Goal: Information Seeking & Learning: Learn about a topic

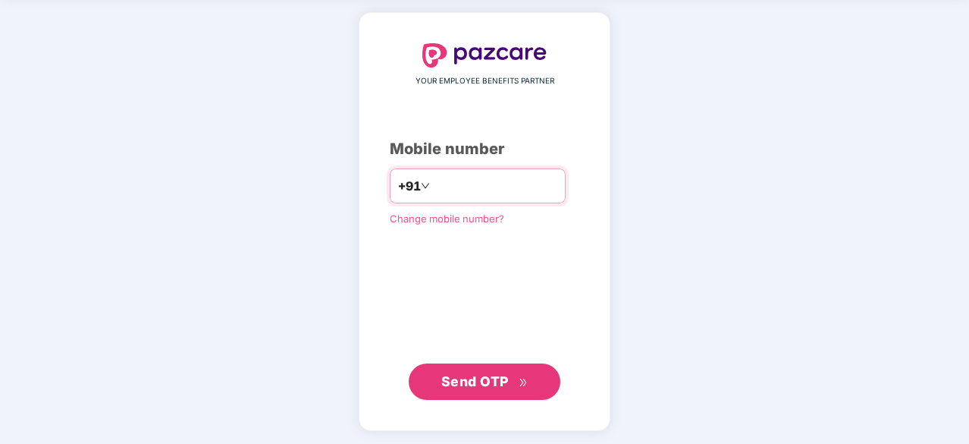
type input "**********"
click at [472, 371] on span "Send OTP" at bounding box center [484, 381] width 87 height 21
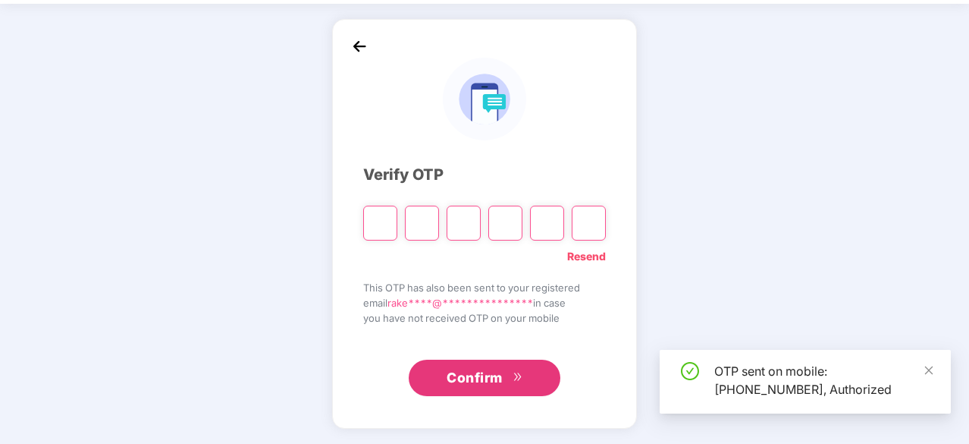
scroll to position [50, 0]
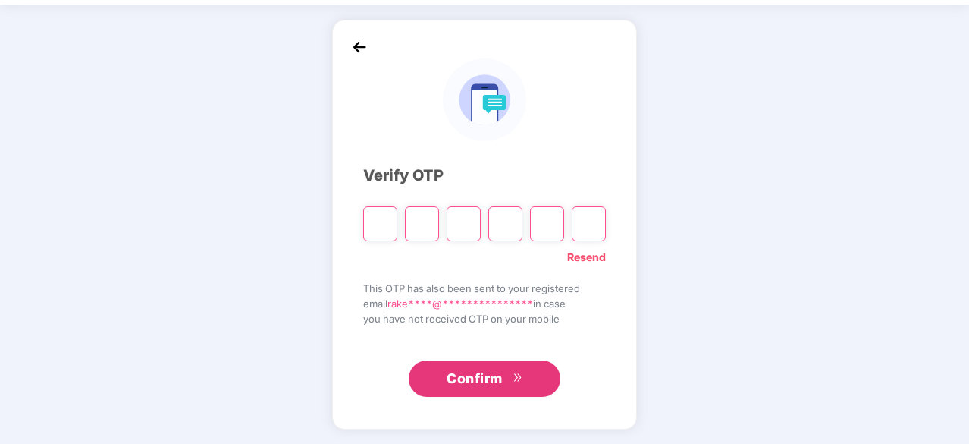
type input "*"
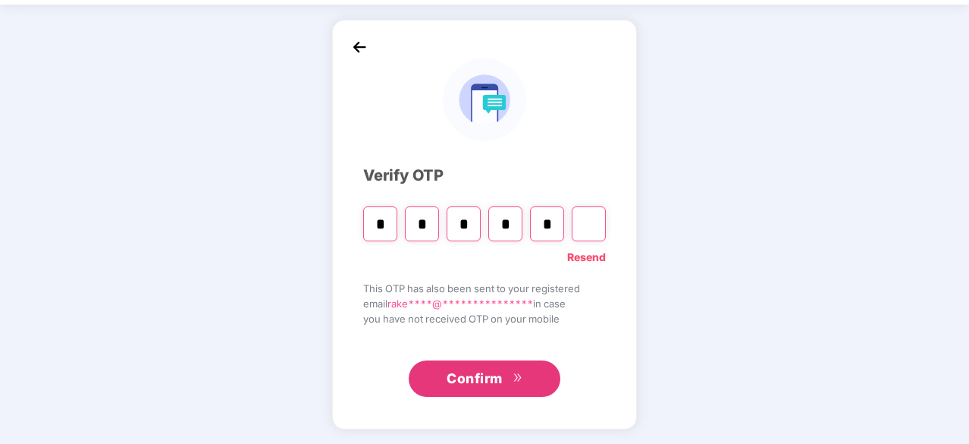
type input "*"
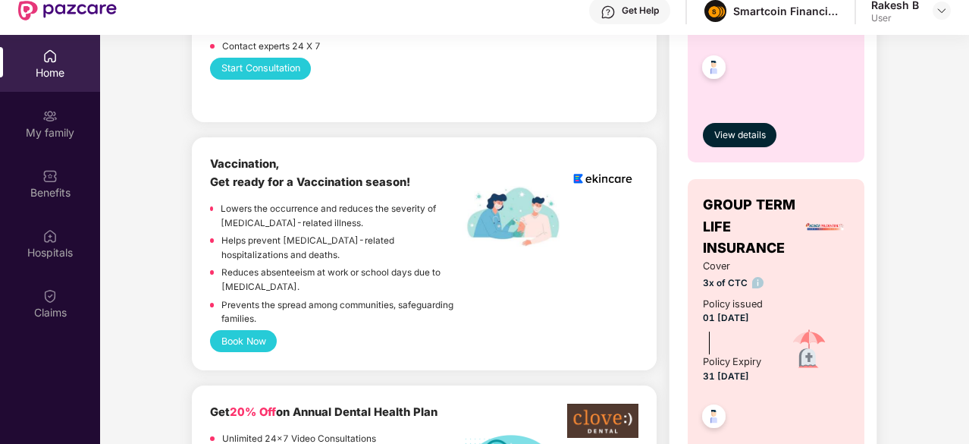
scroll to position [910, 0]
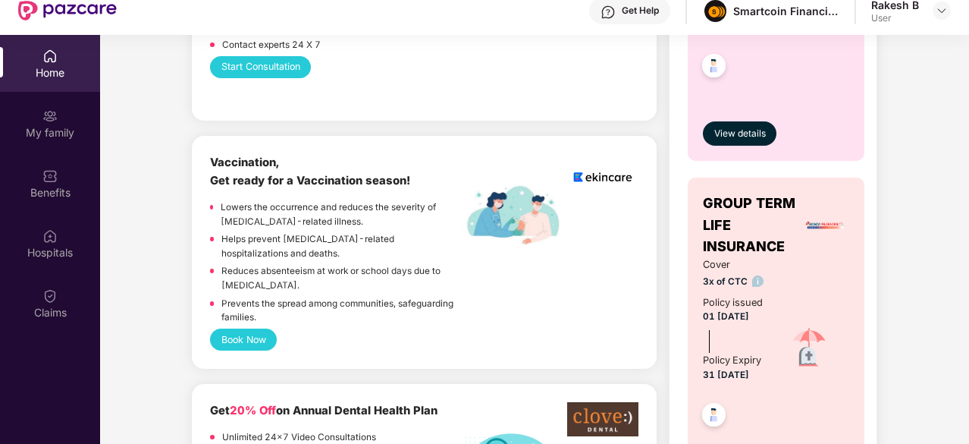
click at [49, 65] on div "Home" at bounding box center [50, 72] width 100 height 15
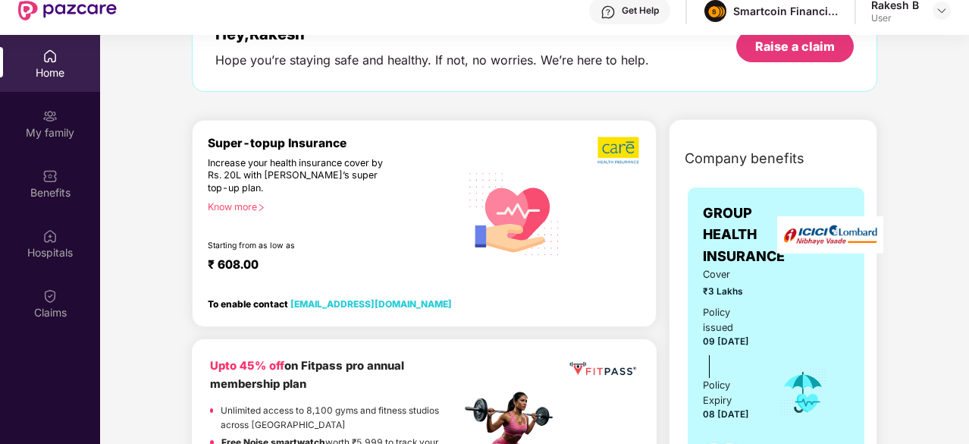
scroll to position [0, 0]
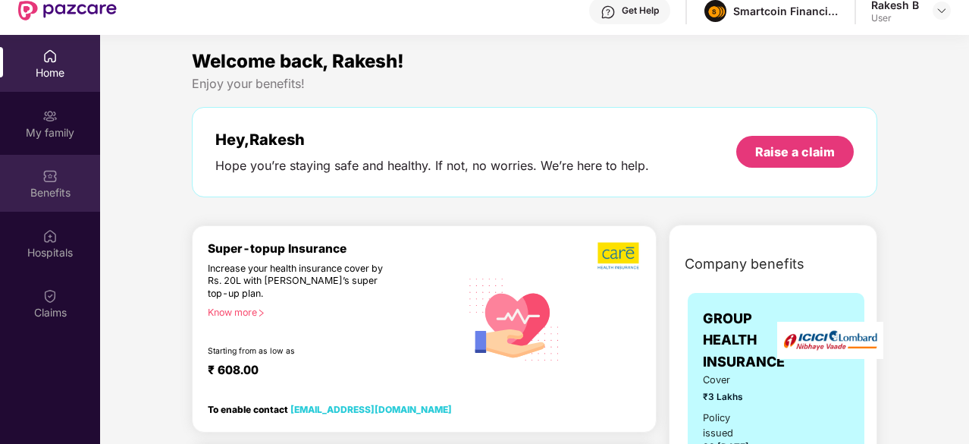
click at [46, 190] on div "Benefits" at bounding box center [50, 192] width 100 height 15
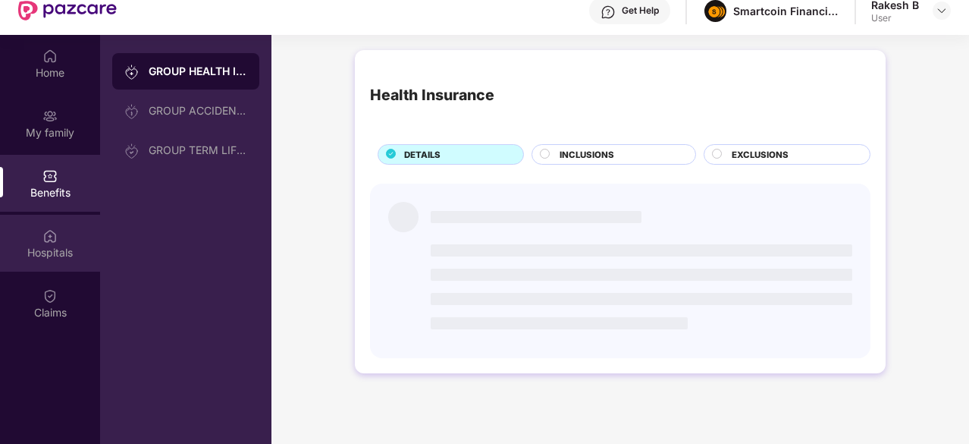
click at [55, 244] on div "Hospitals" at bounding box center [50, 243] width 100 height 57
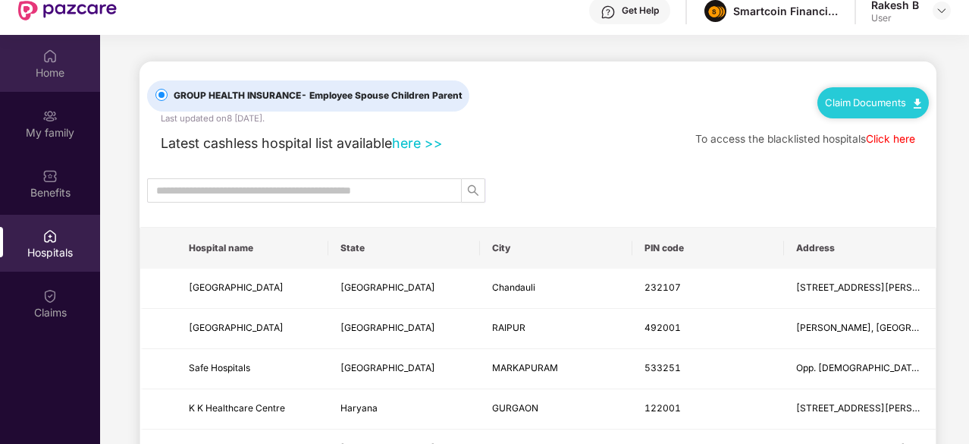
click at [29, 71] on div "Home" at bounding box center [50, 72] width 100 height 15
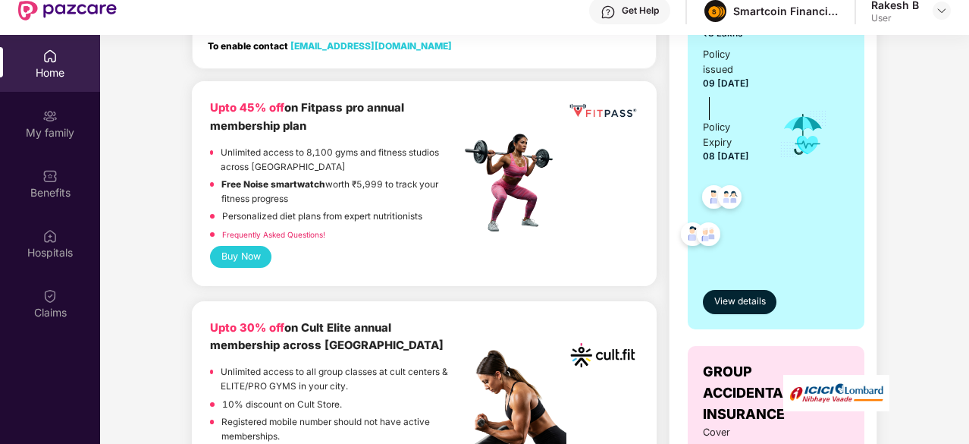
scroll to position [413, 0]
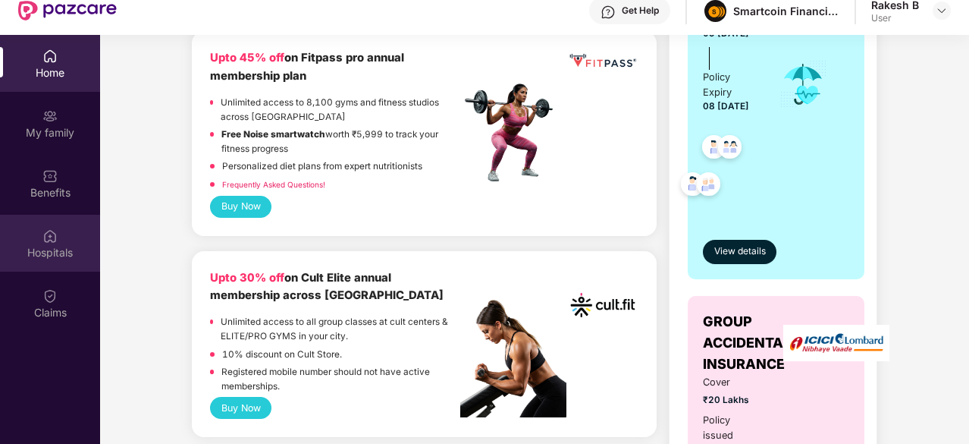
click at [56, 256] on div "Hospitals" at bounding box center [50, 252] width 100 height 15
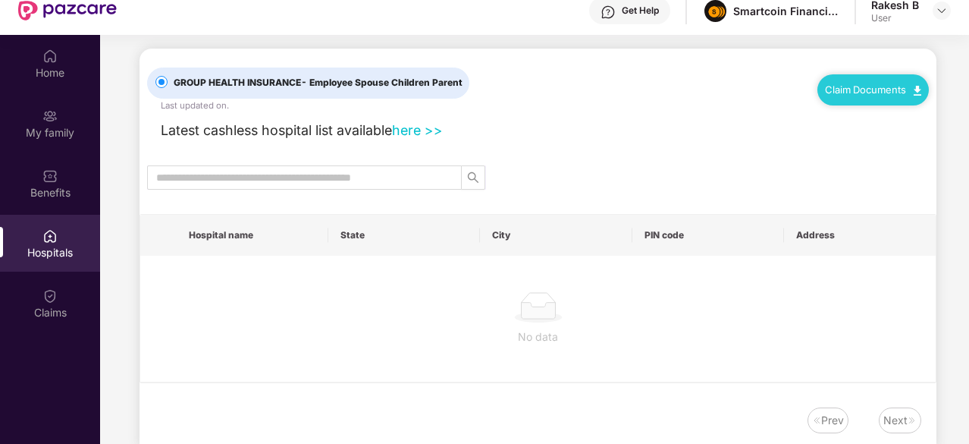
scroll to position [0, 0]
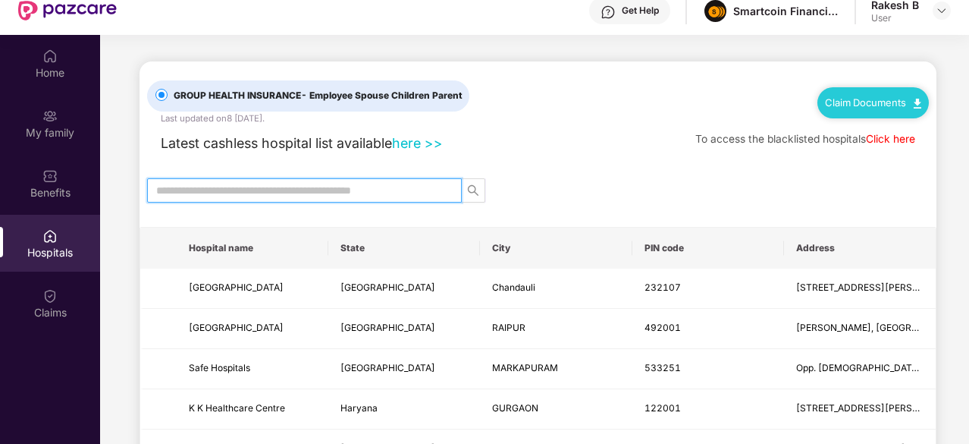
click at [264, 190] on input "text" at bounding box center [298, 190] width 284 height 17
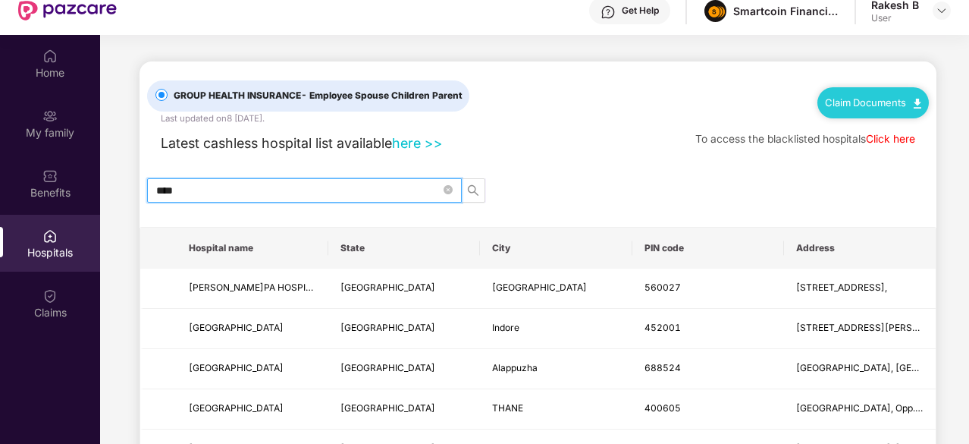
type input "*****"
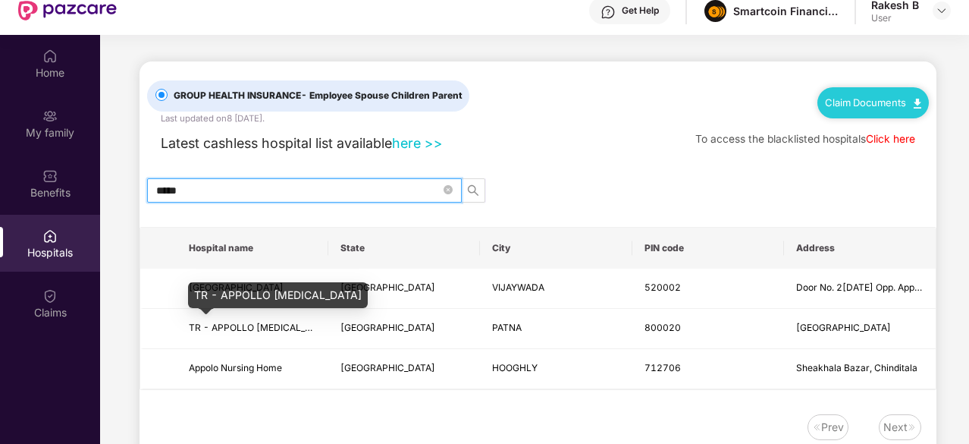
scroll to position [85, 0]
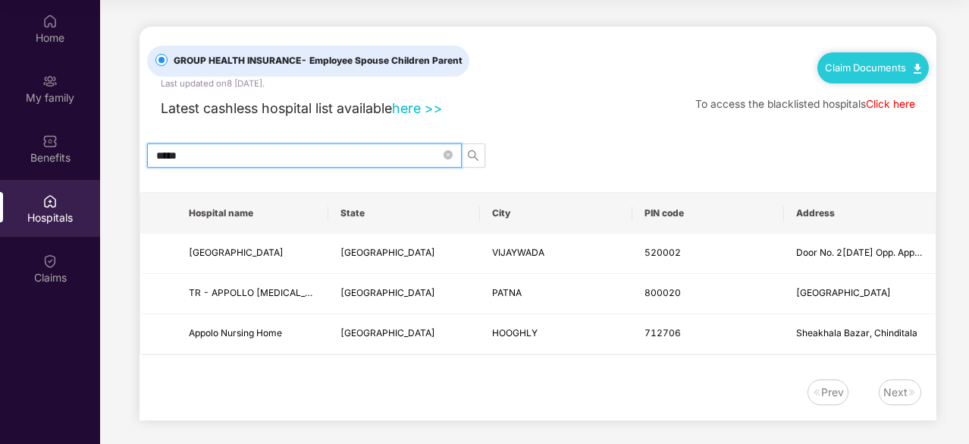
click at [325, 151] on input "*****" at bounding box center [298, 155] width 284 height 17
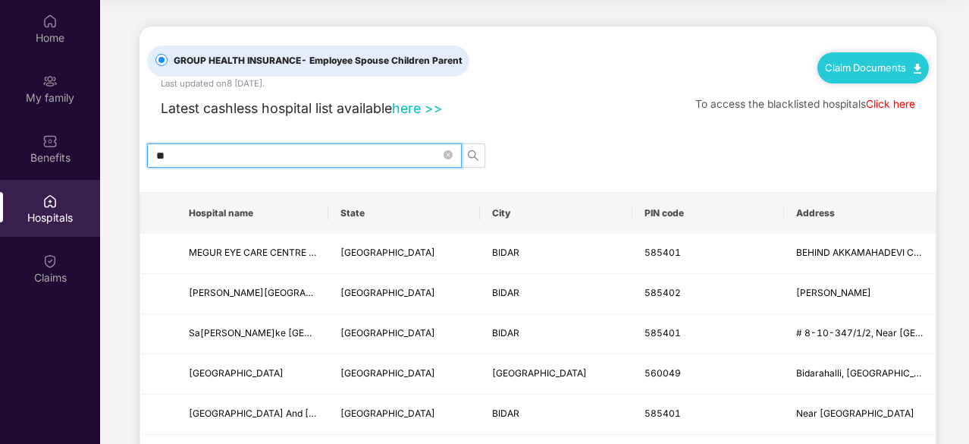
type input "*"
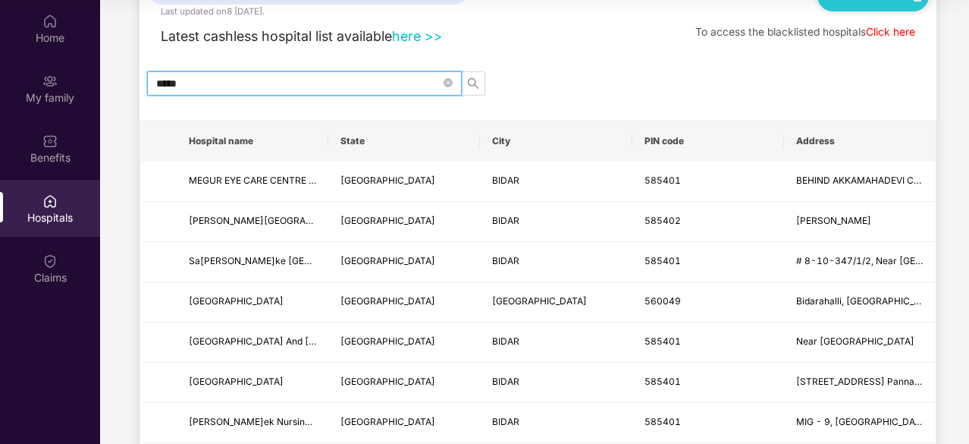
scroll to position [0, 0]
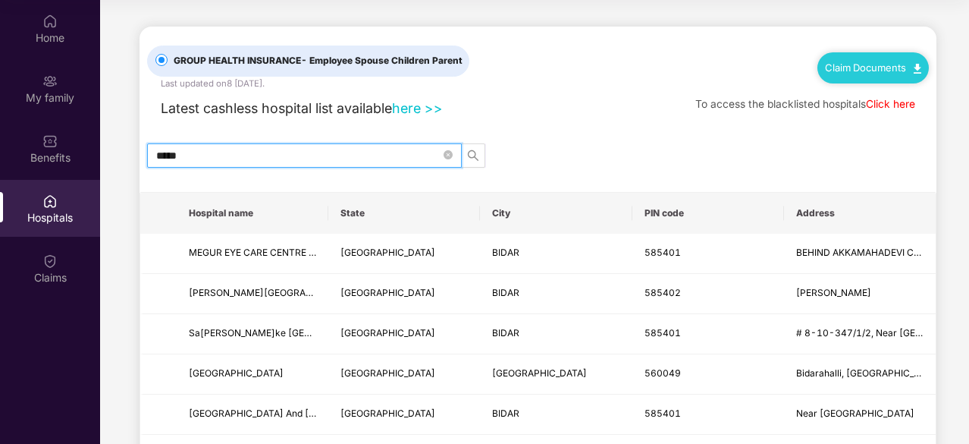
drag, startPoint x: 231, startPoint y: 156, endPoint x: 120, endPoint y: 156, distance: 111.5
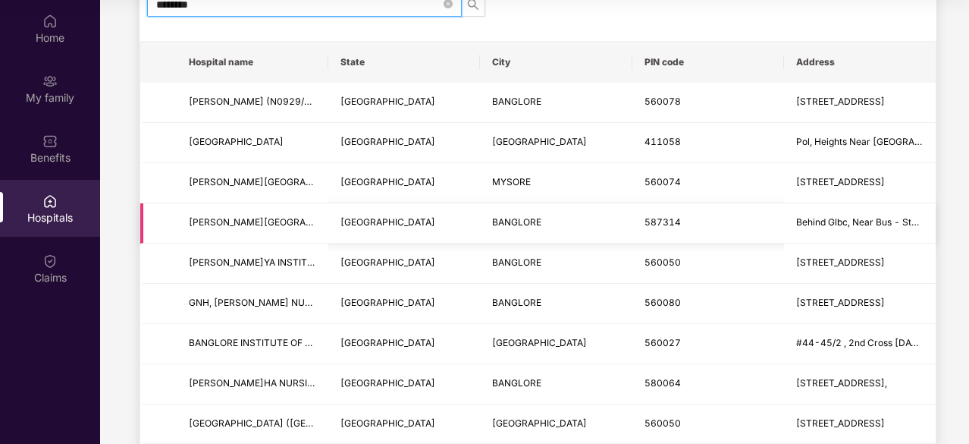
scroll to position [152, 0]
type input "********"
click at [279, 341] on span "BANGLORE INSTITUTE OF ONCOLOGY" at bounding box center [273, 341] width 168 height 11
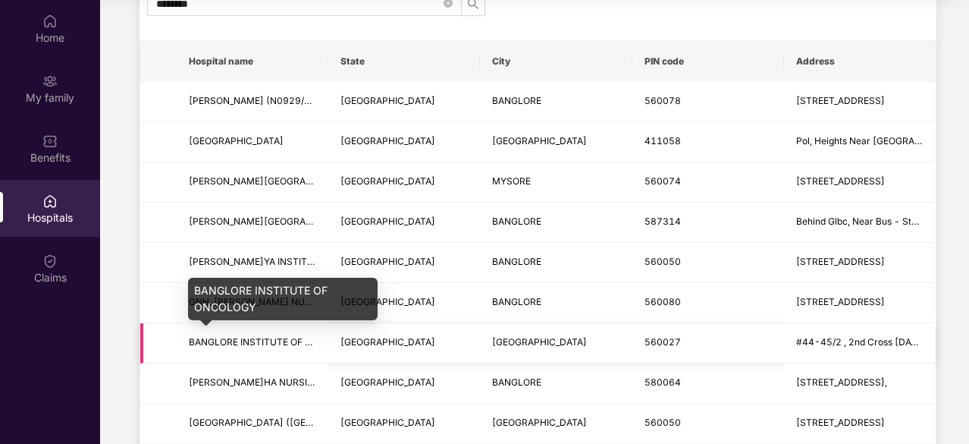
click at [279, 341] on span "BANGLORE INSTITUTE OF ONCOLOGY" at bounding box center [273, 341] width 168 height 11
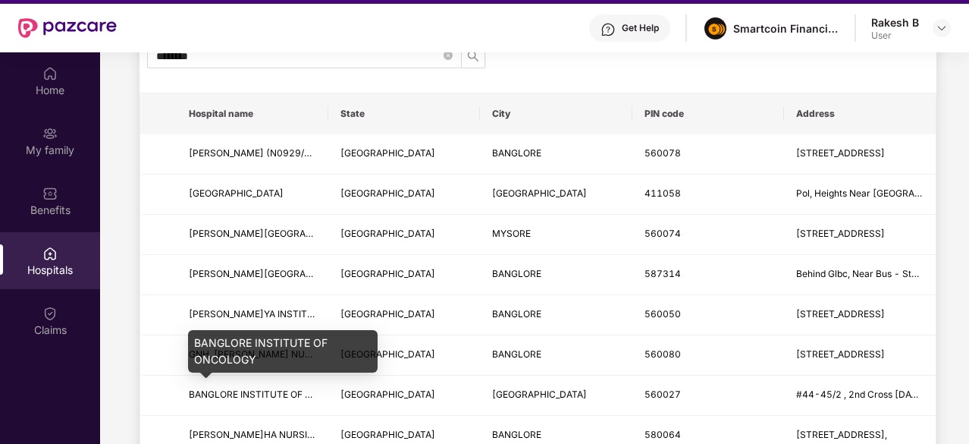
scroll to position [0, 0]
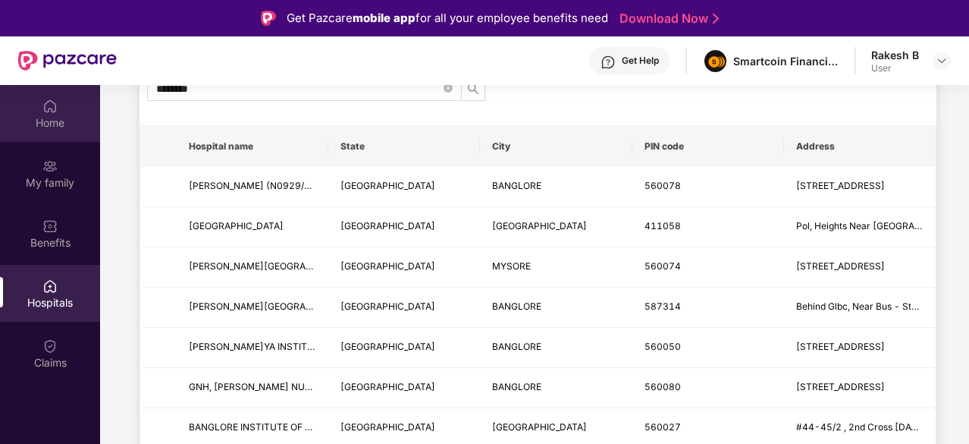
click at [54, 124] on div "Home" at bounding box center [50, 122] width 100 height 15
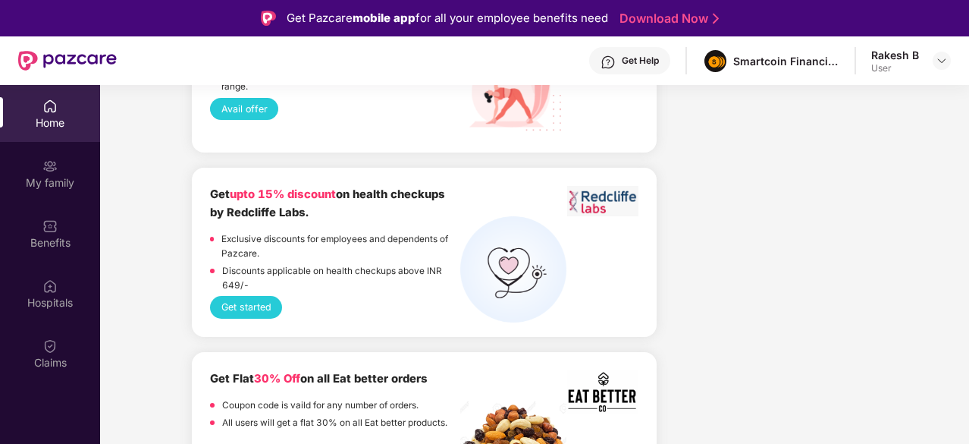
scroll to position [2124, 0]
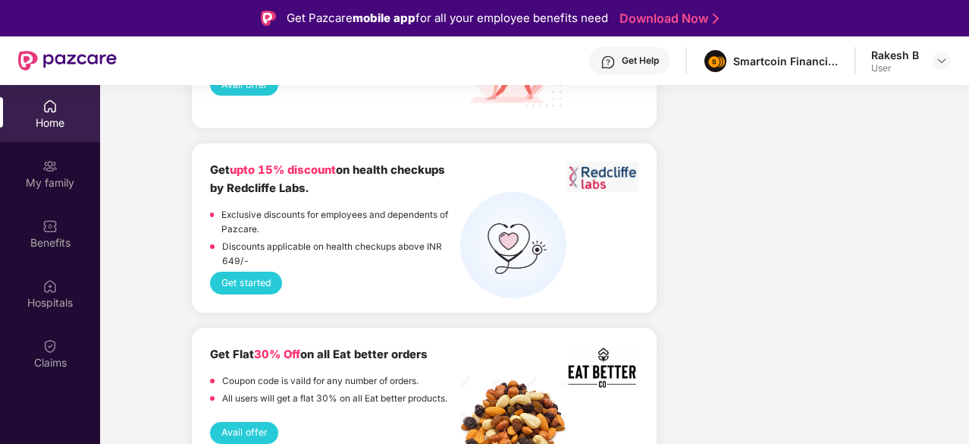
click at [244, 272] on button "Get started" at bounding box center [246, 283] width 72 height 22
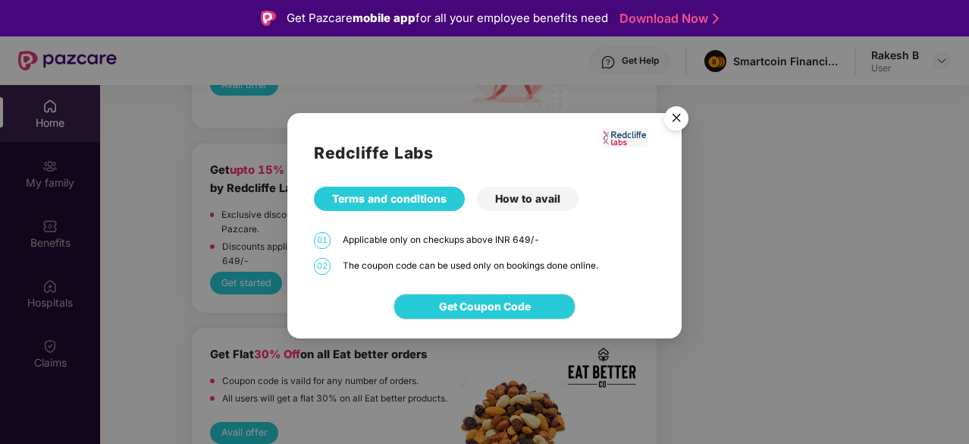
click at [529, 200] on div "How to avail" at bounding box center [528, 199] width 102 height 24
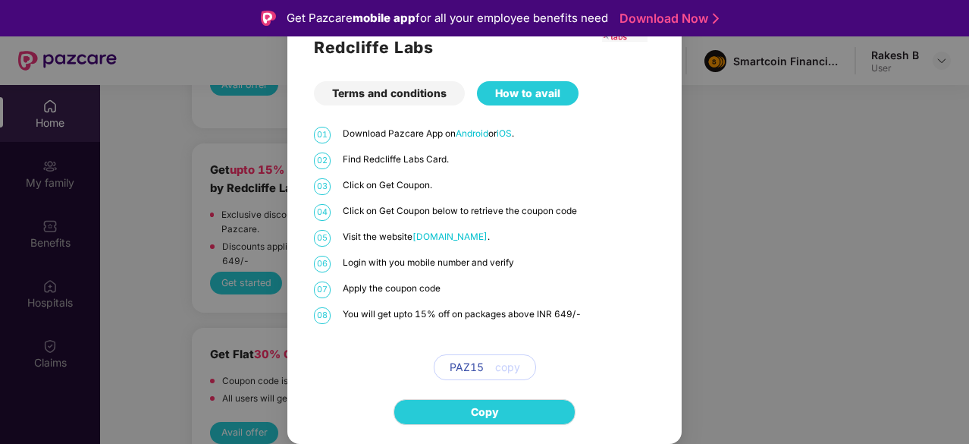
click at [734, 163] on div "Redcliffe Labs Terms and conditions How to avail 01 Download Pazcare App on And…" at bounding box center [484, 222] width 969 height 444
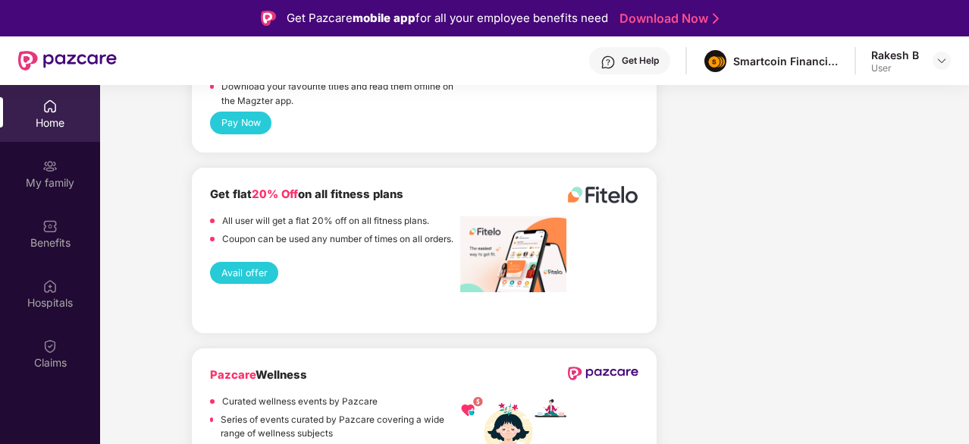
scroll to position [2807, 0]
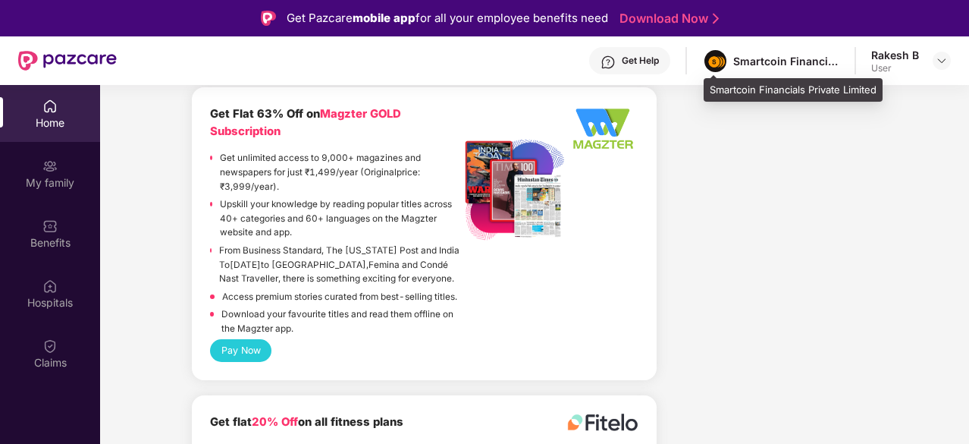
click at [795, 63] on div "Smartcoin Financials Private Limited" at bounding box center [787, 61] width 106 height 14
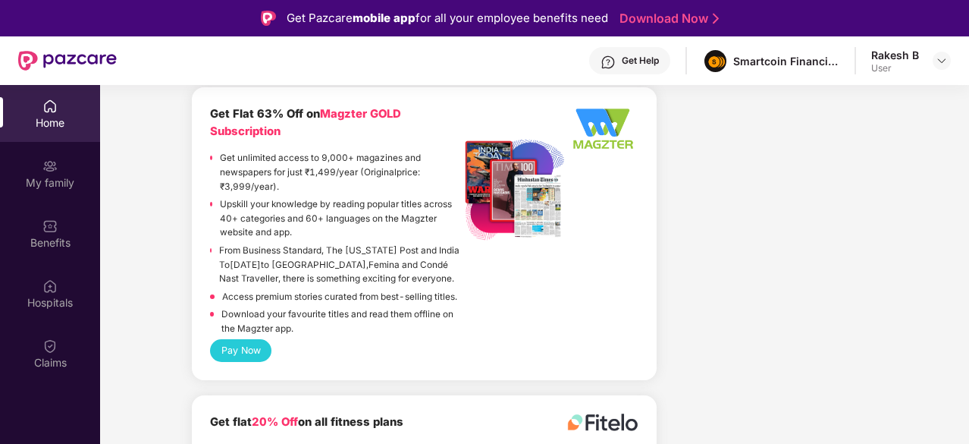
click at [904, 58] on div "Rakesh B" at bounding box center [896, 55] width 48 height 14
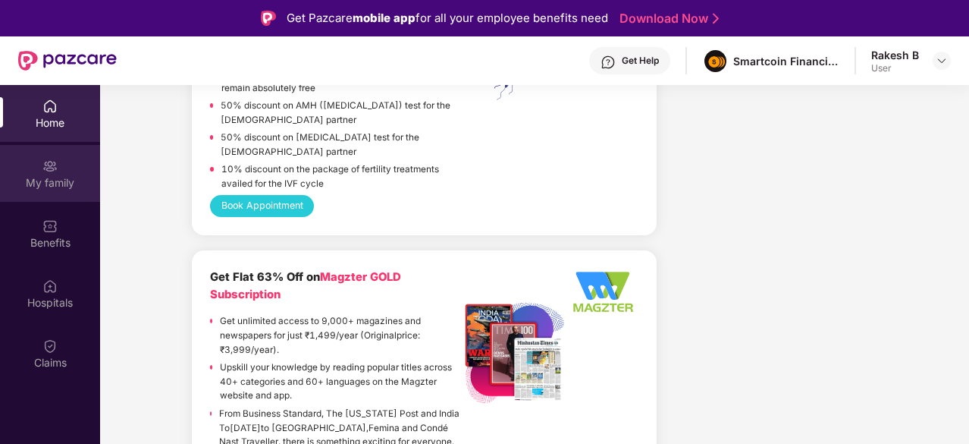
scroll to position [2579, 0]
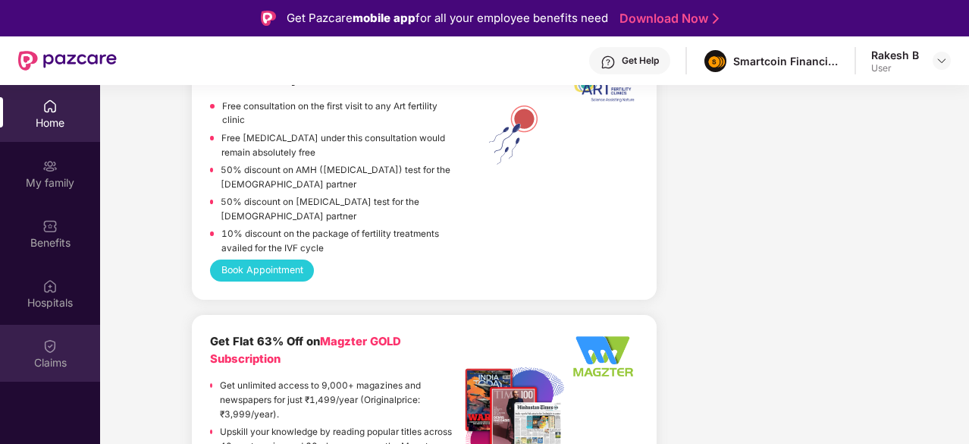
click at [70, 363] on div "Claims" at bounding box center [50, 362] width 100 height 15
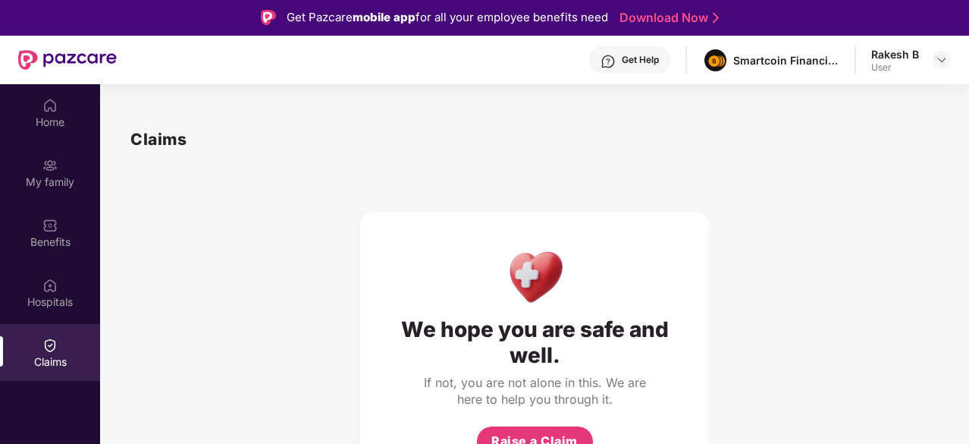
scroll to position [0, 0]
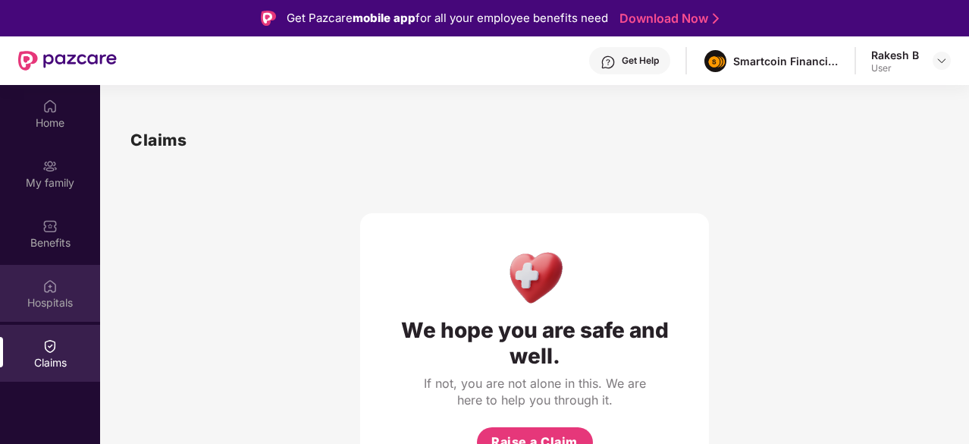
click at [21, 269] on div "Hospitals" at bounding box center [50, 293] width 100 height 57
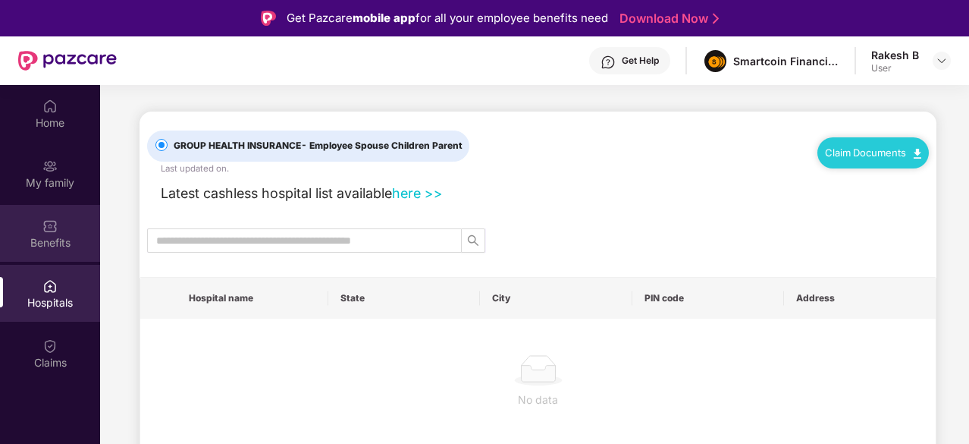
click at [55, 231] on img at bounding box center [49, 225] width 15 height 15
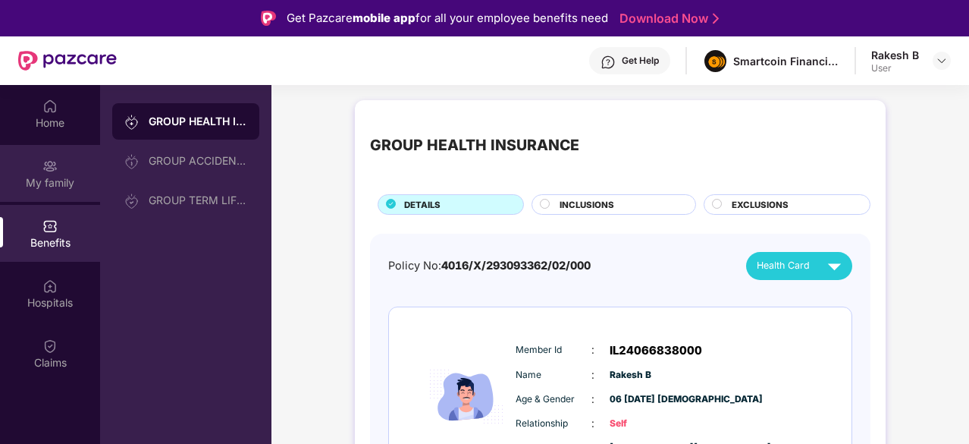
click at [59, 186] on div "My family" at bounding box center [50, 182] width 100 height 15
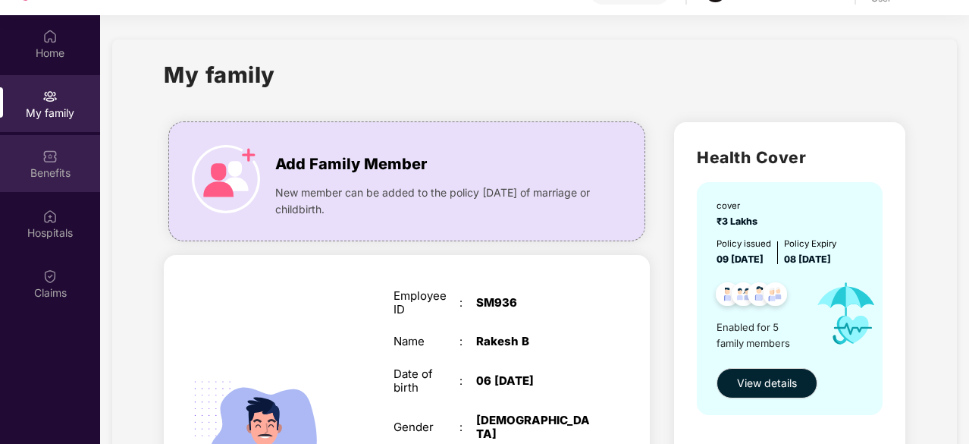
click at [31, 162] on div "Benefits" at bounding box center [50, 163] width 100 height 57
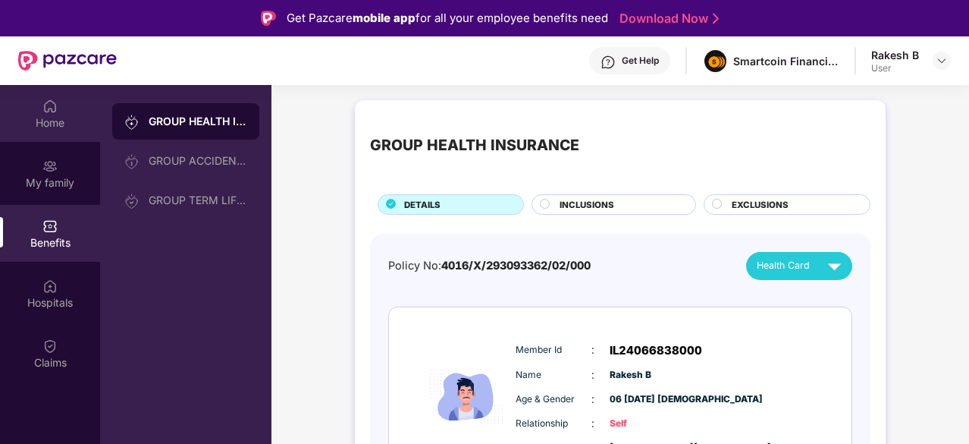
click at [52, 134] on div "Home" at bounding box center [50, 113] width 100 height 57
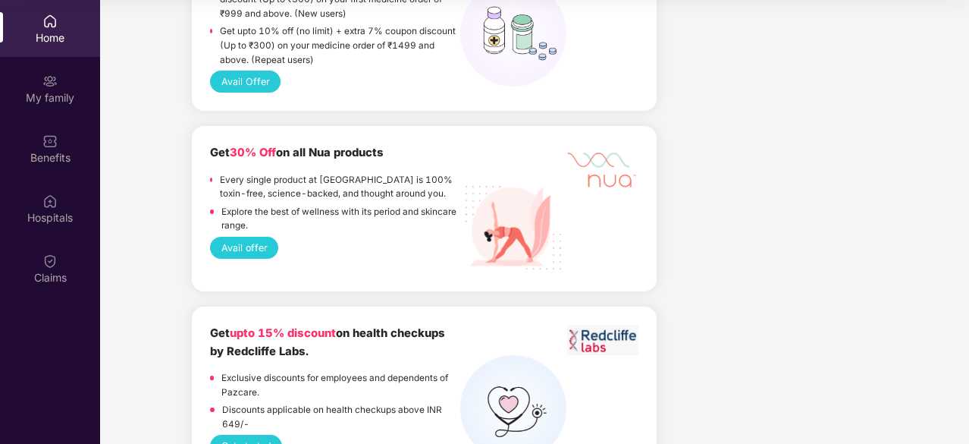
scroll to position [1972, 0]
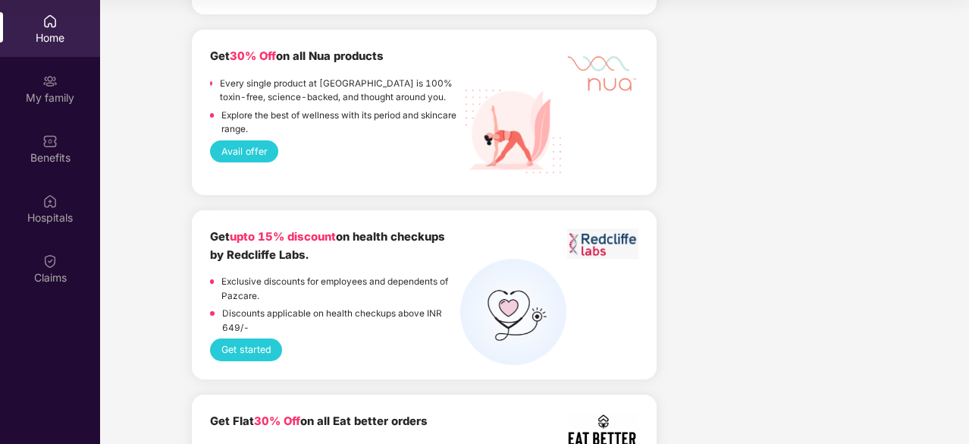
click at [482, 288] on img at bounding box center [513, 312] width 106 height 106
click at [354, 275] on p "Exclusive discounts for employees and dependents of Pazcare." at bounding box center [341, 289] width 238 height 28
drag, startPoint x: 347, startPoint y: 256, endPoint x: 334, endPoint y: 263, distance: 15.0
click at [335, 275] on p "Exclusive discounts for employees and dependents of Pazcare." at bounding box center [341, 289] width 238 height 28
click at [310, 338] on div "Get started" at bounding box center [424, 349] width 429 height 22
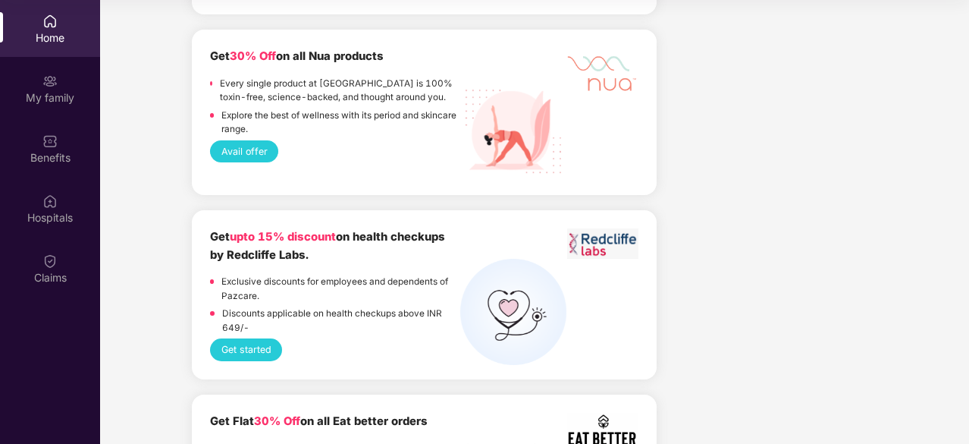
click at [244, 338] on button "Get started" at bounding box center [246, 349] width 72 height 22
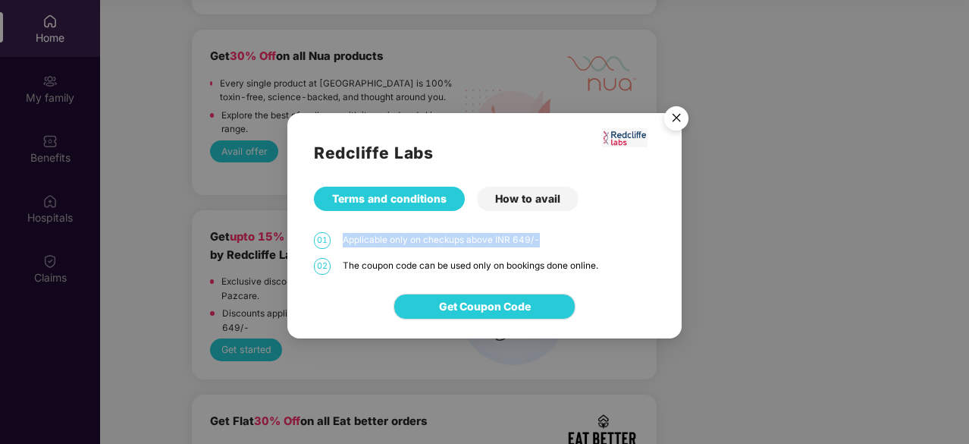
drag, startPoint x: 343, startPoint y: 242, endPoint x: 545, endPoint y: 245, distance: 202.6
click at [545, 245] on div "01 Applicable only on checkups above INR 649/-" at bounding box center [484, 240] width 341 height 17
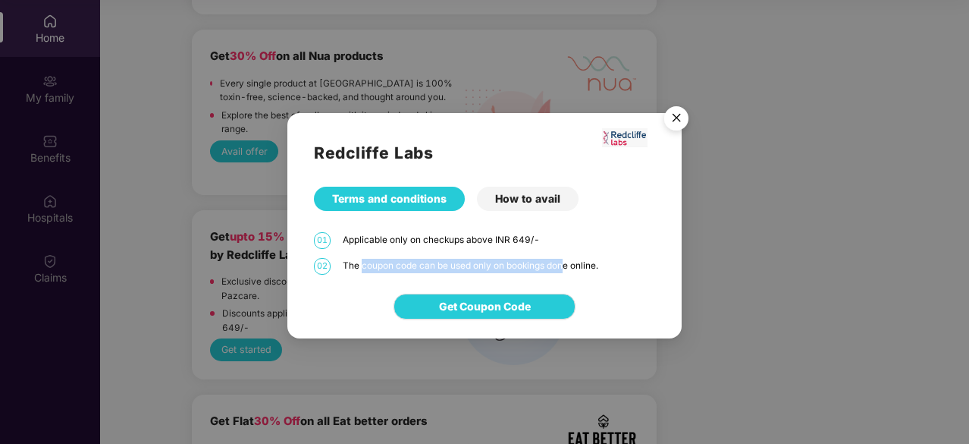
drag, startPoint x: 360, startPoint y: 271, endPoint x: 569, endPoint y: 260, distance: 209.6
click at [566, 266] on div "The coupon code can be used only on bookings done online." at bounding box center [499, 266] width 313 height 14
click at [583, 238] on div "Applicable only on checkups above INR 649/-" at bounding box center [499, 240] width 313 height 14
click at [682, 124] on img "Close" at bounding box center [676, 120] width 42 height 42
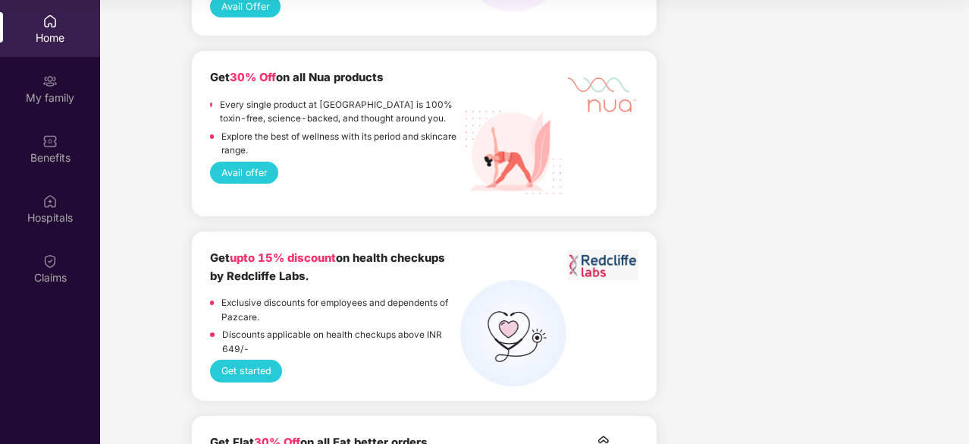
scroll to position [2147, 0]
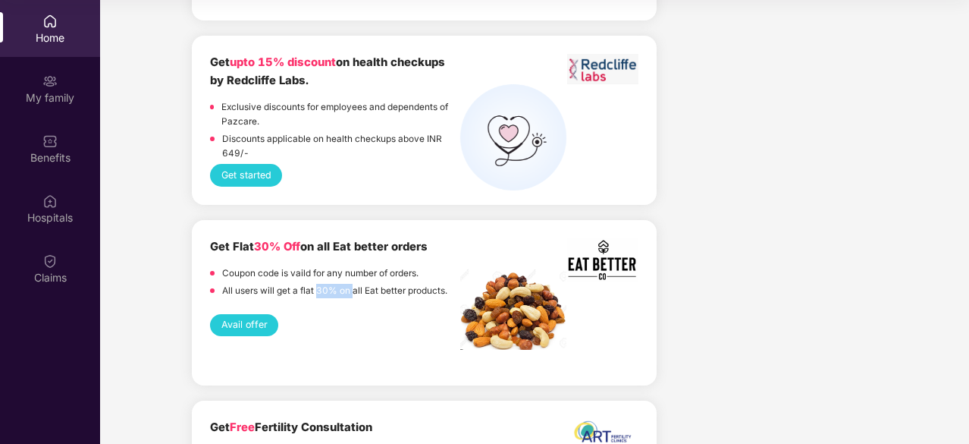
drag, startPoint x: 317, startPoint y: 262, endPoint x: 351, endPoint y: 269, distance: 34.8
click at [351, 284] on p "All users will get a flat 30% on all Eat better products." at bounding box center [334, 291] width 225 height 14
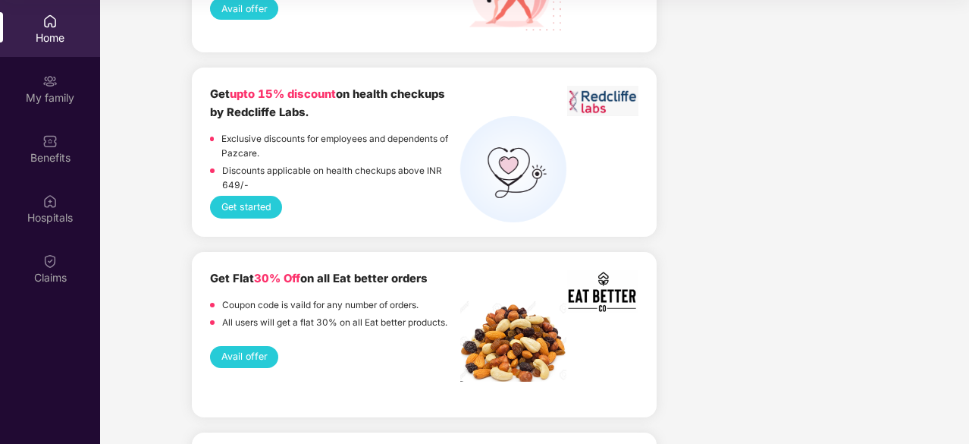
scroll to position [2223, 0]
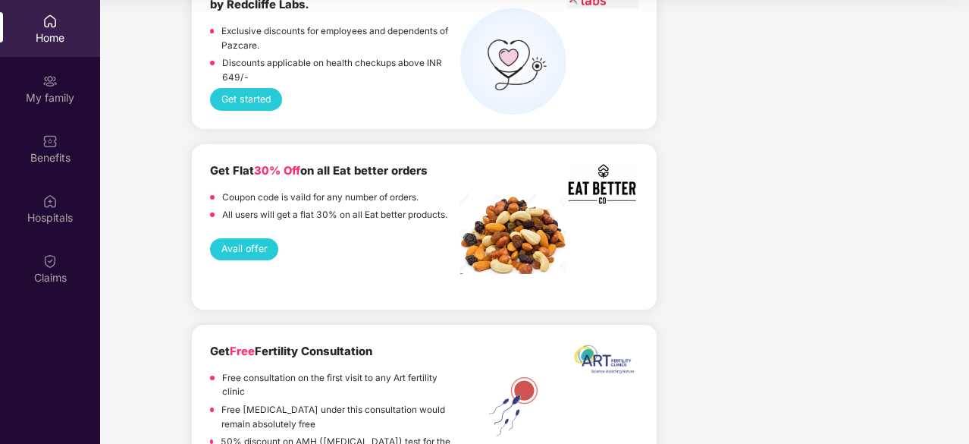
click at [244, 238] on button "Avail offer" at bounding box center [244, 249] width 68 height 22
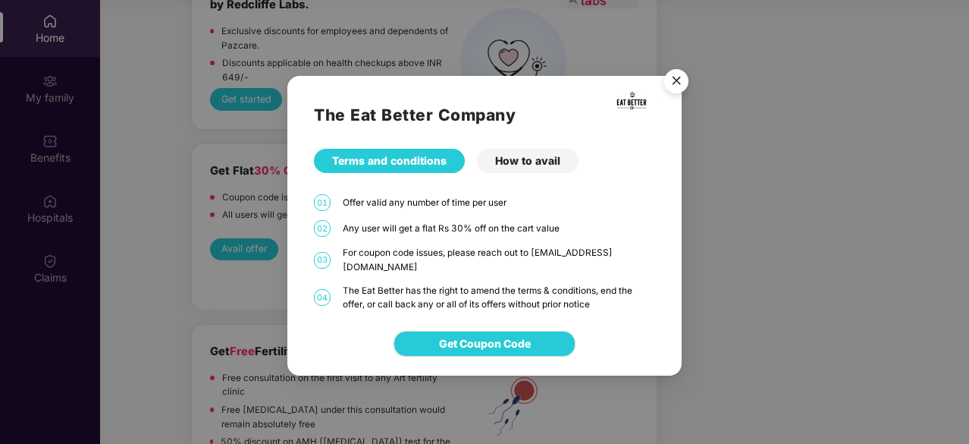
click at [555, 163] on div "How to avail" at bounding box center [528, 161] width 102 height 24
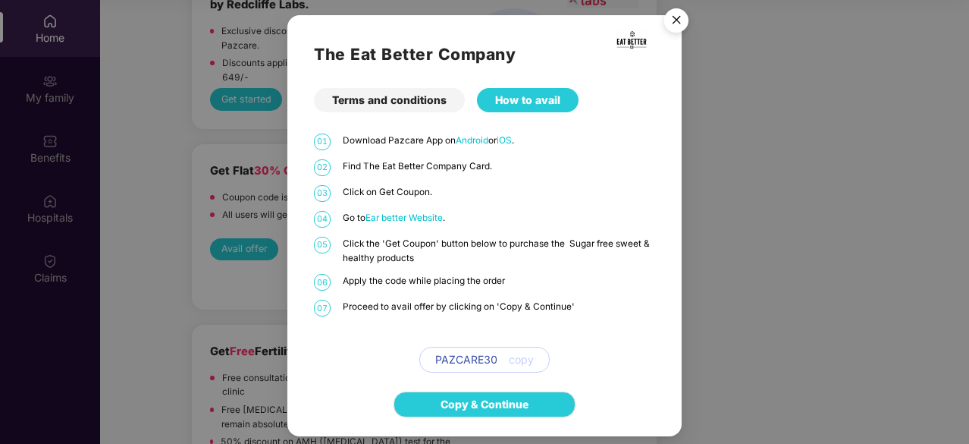
click at [674, 18] on img "Close" at bounding box center [676, 23] width 42 height 42
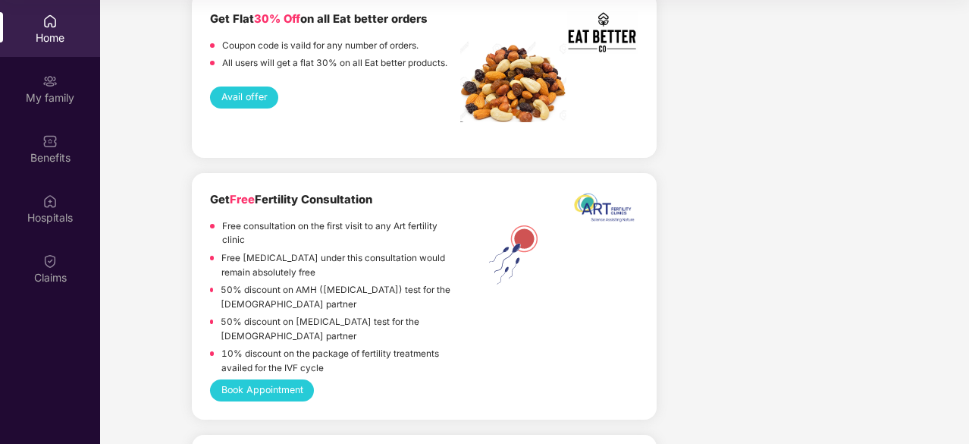
scroll to position [2299, 0]
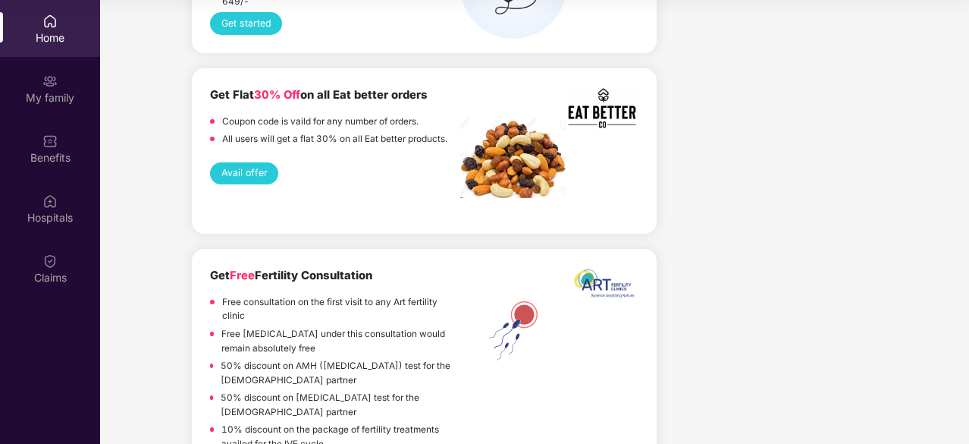
drag, startPoint x: 212, startPoint y: 245, endPoint x: 387, endPoint y: 244, distance: 174.5
click at [387, 267] on div "Get Free Fertility Consultation" at bounding box center [335, 275] width 250 height 17
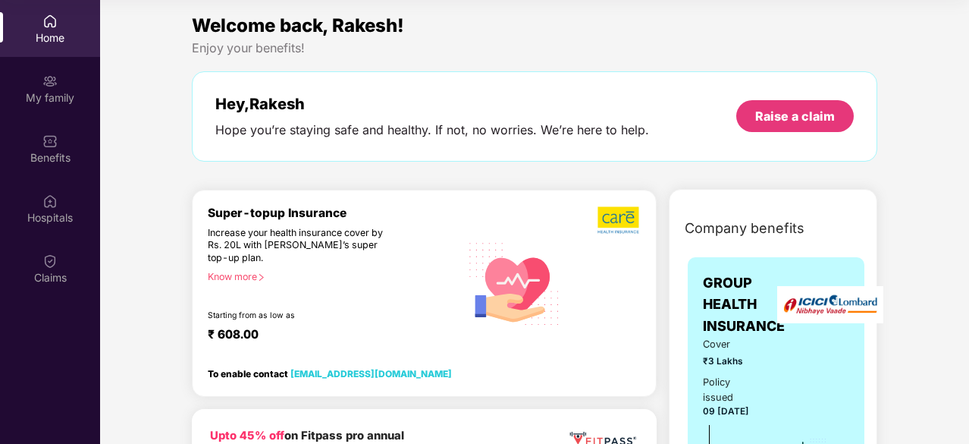
scroll to position [0, 0]
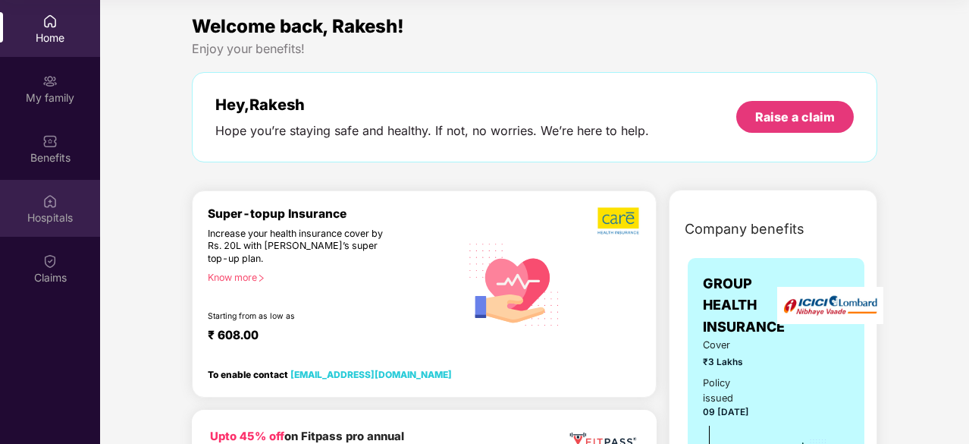
click at [55, 214] on div "Hospitals" at bounding box center [50, 217] width 100 height 15
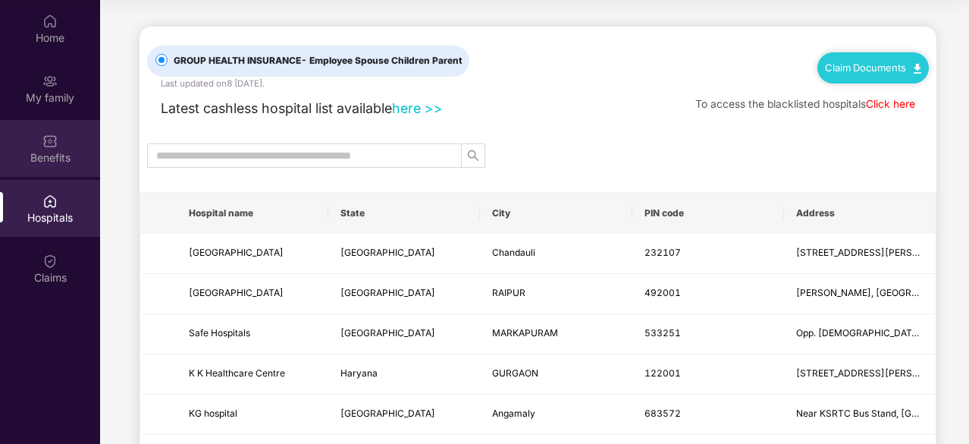
click at [49, 159] on div "Benefits" at bounding box center [50, 157] width 100 height 15
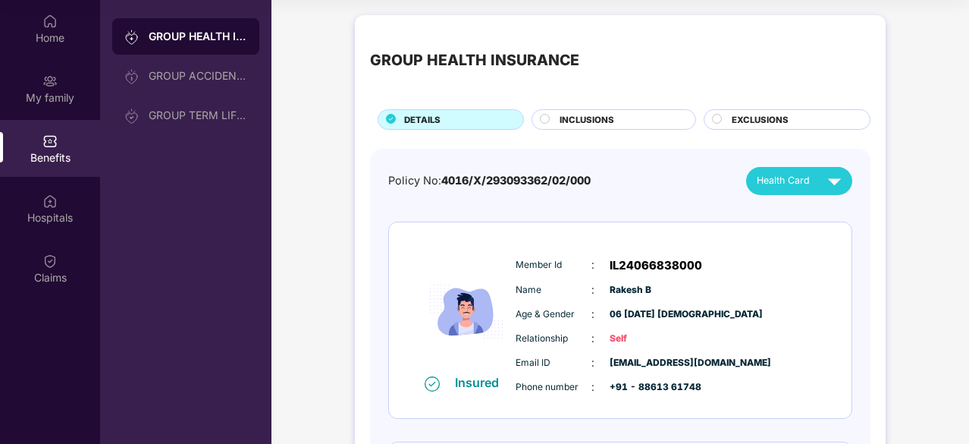
click at [549, 118] on circle at bounding box center [545, 118] width 9 height 9
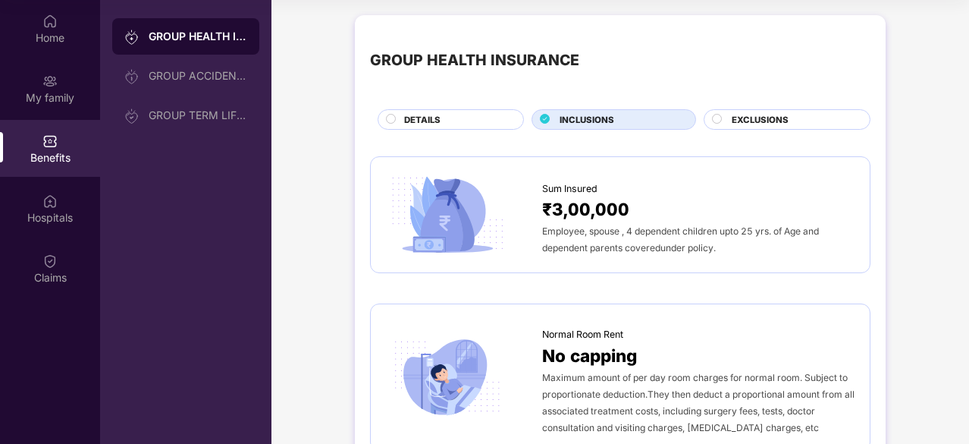
click at [720, 121] on circle at bounding box center [717, 118] width 9 height 9
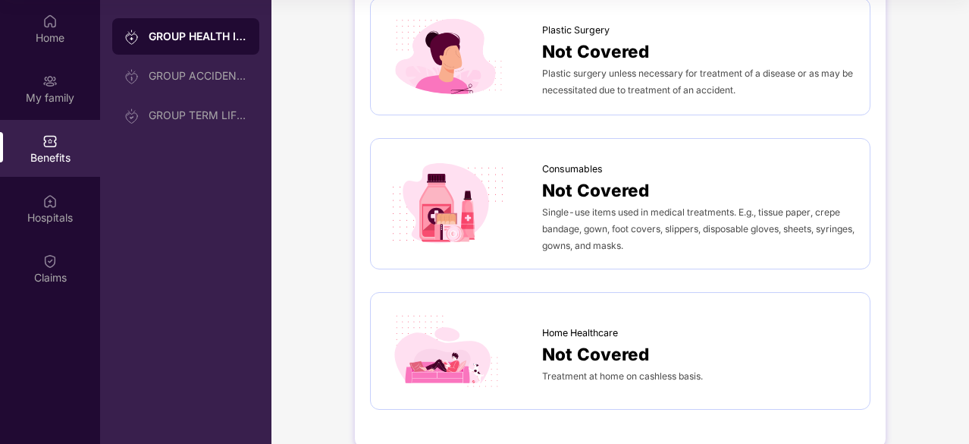
scroll to position [880, 0]
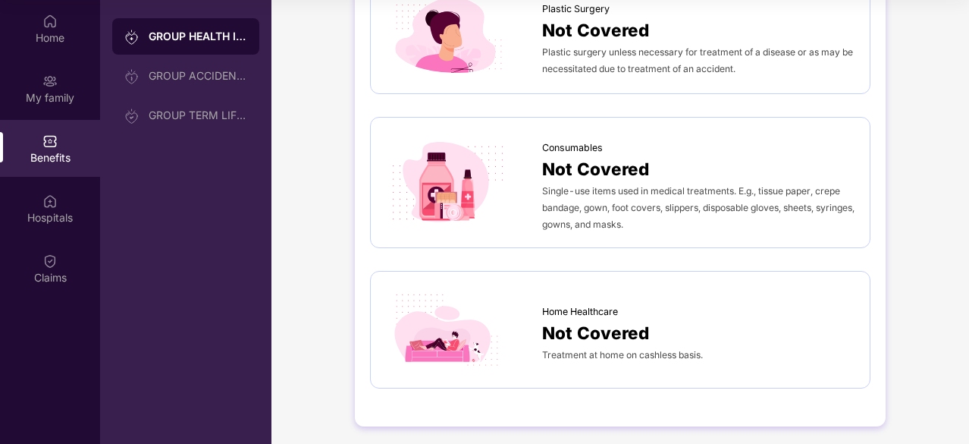
click at [564, 319] on span "Not Covered" at bounding box center [595, 332] width 107 height 27
click at [450, 335] on img at bounding box center [447, 330] width 123 height 86
click at [33, 24] on div "Home" at bounding box center [50, 28] width 100 height 57
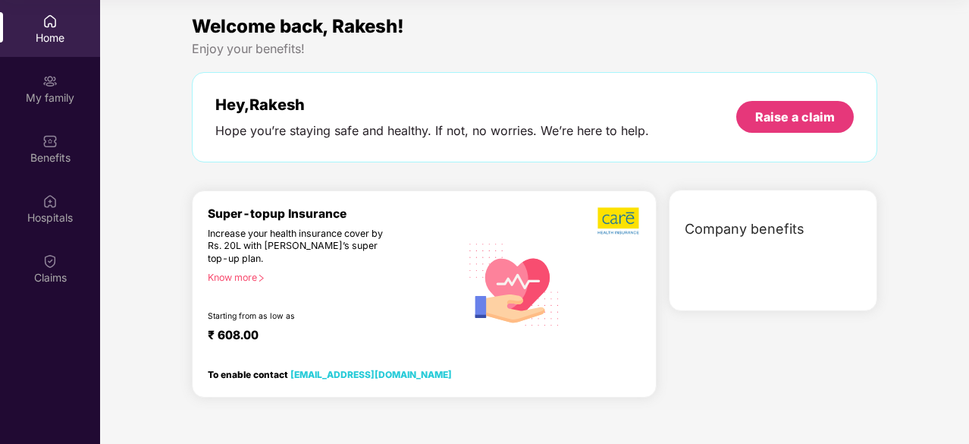
scroll to position [0, 0]
click at [735, 222] on div "Company benefits" at bounding box center [776, 228] width 201 height 39
drag, startPoint x: 725, startPoint y: 224, endPoint x: 724, endPoint y: 248, distance: 24.3
click at [724, 248] on div "Company benefits" at bounding box center [773, 238] width 207 height 58
click at [740, 215] on div "Company benefits" at bounding box center [776, 228] width 201 height 39
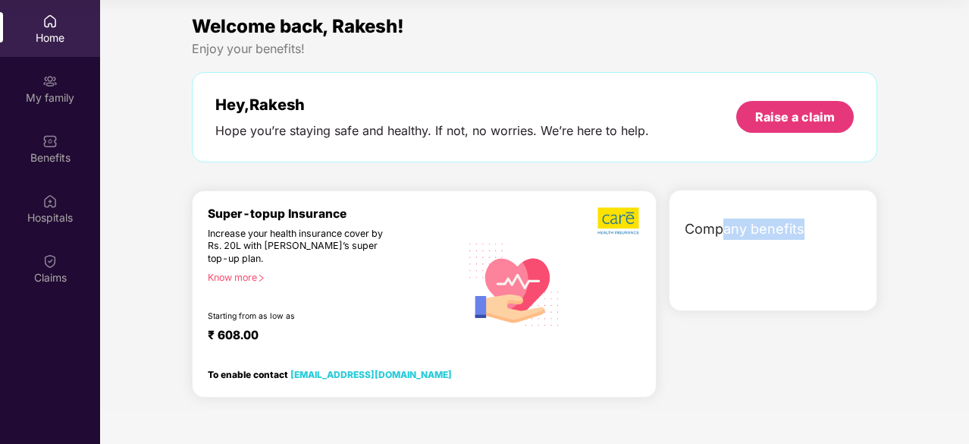
click at [759, 221] on span "Company benefits" at bounding box center [745, 228] width 120 height 21
click at [772, 227] on span "Company benefits" at bounding box center [745, 228] width 120 height 21
click at [721, 222] on span "Company benefits" at bounding box center [745, 228] width 120 height 21
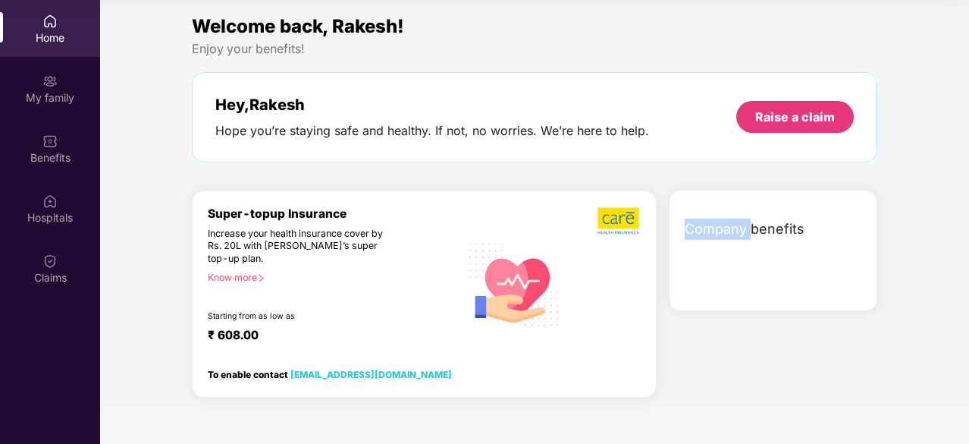
click at [721, 222] on span "Company benefits" at bounding box center [745, 228] width 120 height 21
click at [722, 223] on span "Company benefits" at bounding box center [745, 228] width 120 height 21
drag, startPoint x: 726, startPoint y: 234, endPoint x: 741, endPoint y: 263, distance: 32.6
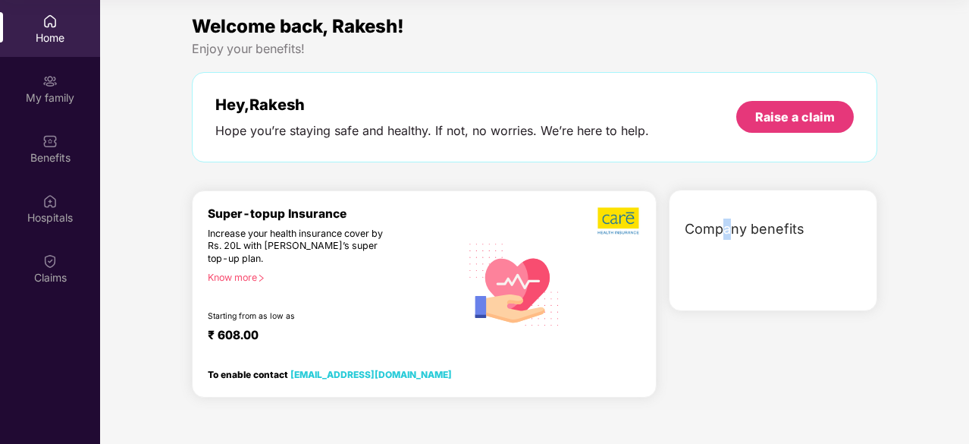
click at [732, 264] on div "Company benefits" at bounding box center [773, 238] width 207 height 58
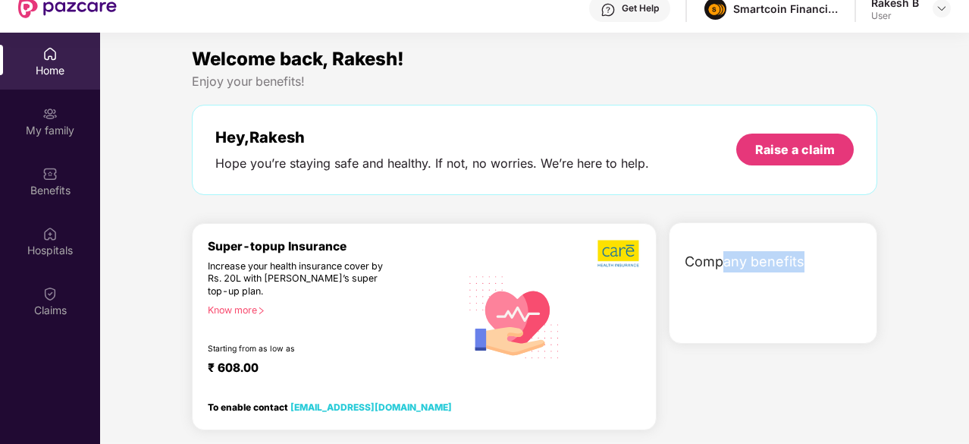
scroll to position [85, 0]
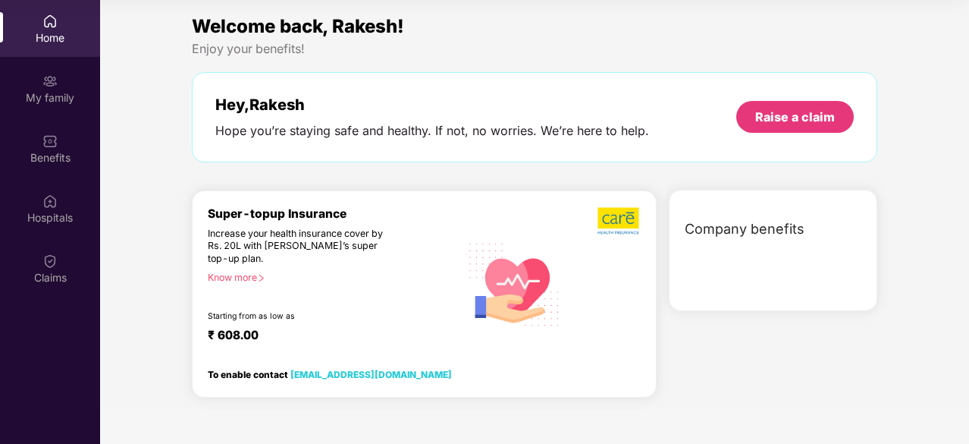
click at [50, 41] on div "Home" at bounding box center [50, 37] width 100 height 15
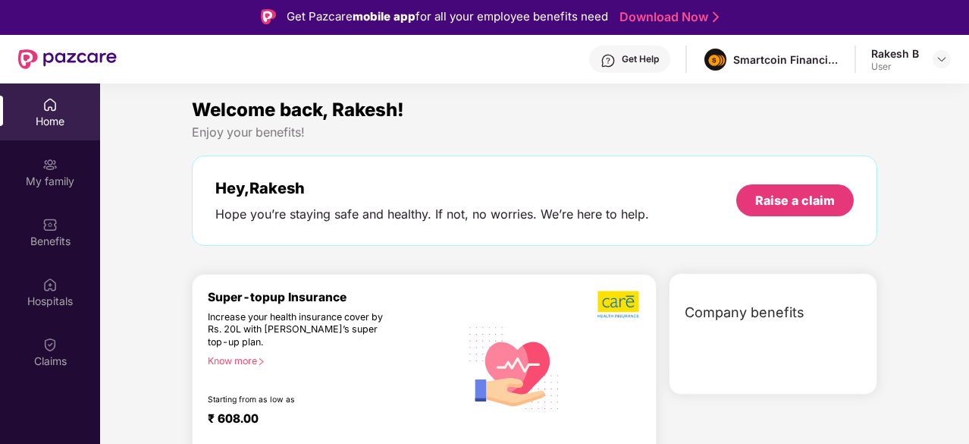
scroll to position [0, 0]
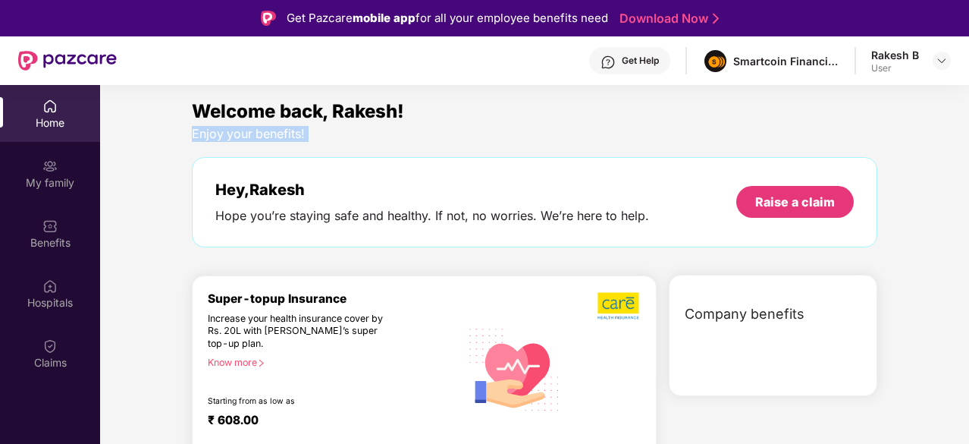
drag, startPoint x: 165, startPoint y: 139, endPoint x: 165, endPoint y: 152, distance: 13.7
click at [165, 152] on div "Welcome back, Rakesh! Enjoy your benefits! Hey, [PERSON_NAME] Hope you’re stayi…" at bounding box center [534, 296] width 881 height 398
click at [166, 152] on div "Welcome back, Rakesh! Enjoy your benefits! Hey, [PERSON_NAME] Hope you’re stayi…" at bounding box center [534, 296] width 881 height 398
click at [167, 152] on div "Welcome back, Rakesh! Enjoy your benefits! Hey, [PERSON_NAME] Hope you’re stayi…" at bounding box center [534, 296] width 881 height 398
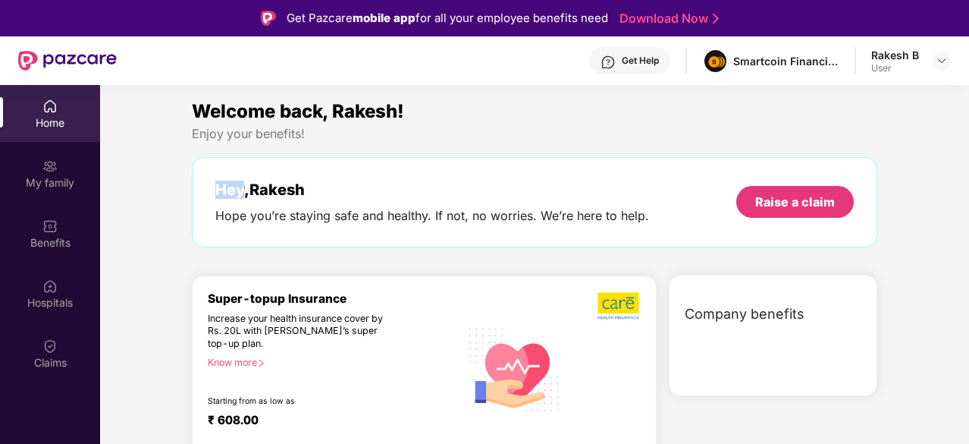
click at [168, 152] on div "Welcome back, Rakesh! Enjoy your benefits! Hey, [PERSON_NAME] Hope you’re stayi…" at bounding box center [534, 296] width 881 height 398
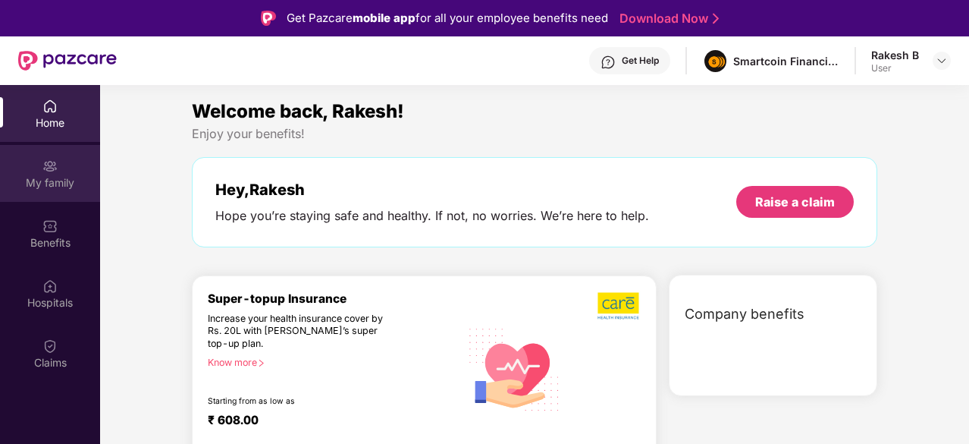
click at [71, 185] on div "My family" at bounding box center [50, 182] width 100 height 15
